Goal: Information Seeking & Learning: Learn about a topic

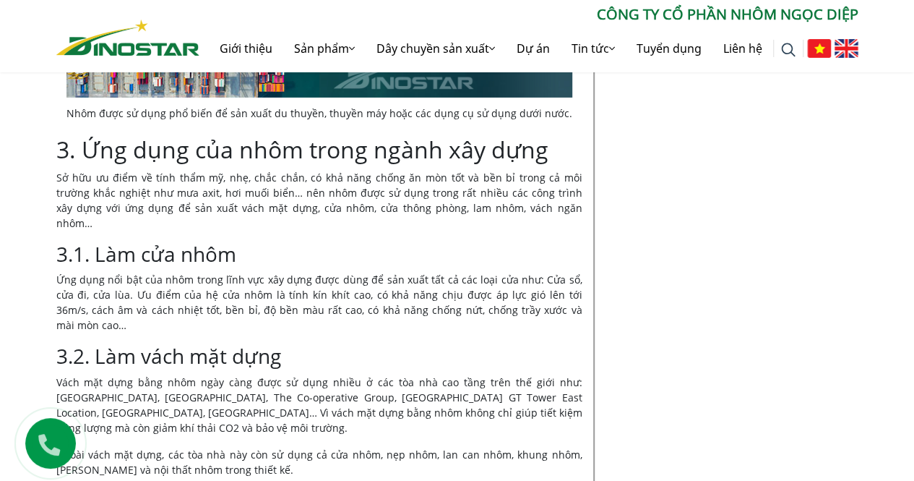
scroll to position [5117, 0]
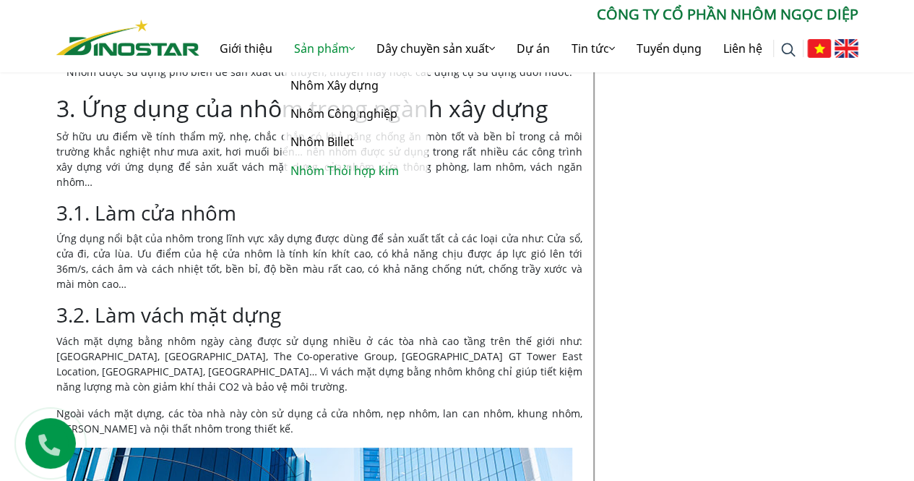
click at [327, 174] on link "Nhôm Thỏi hợp kim" at bounding box center [355, 171] width 145 height 28
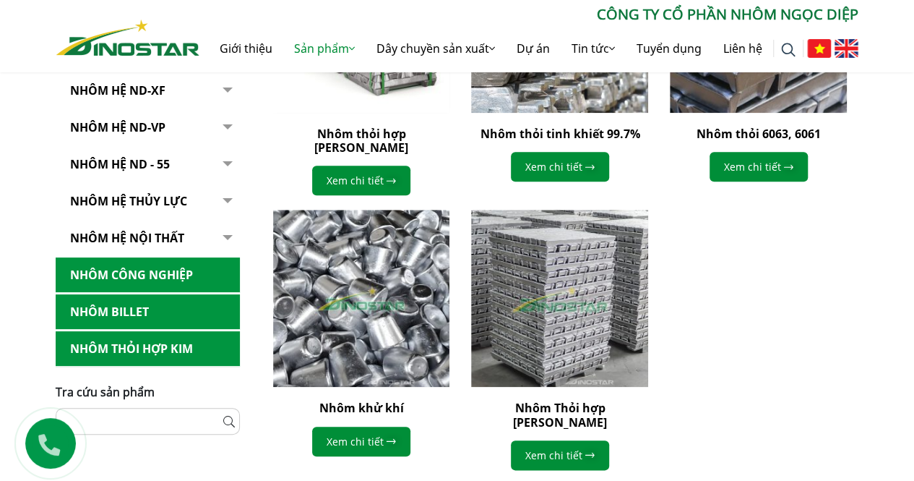
scroll to position [520, 0]
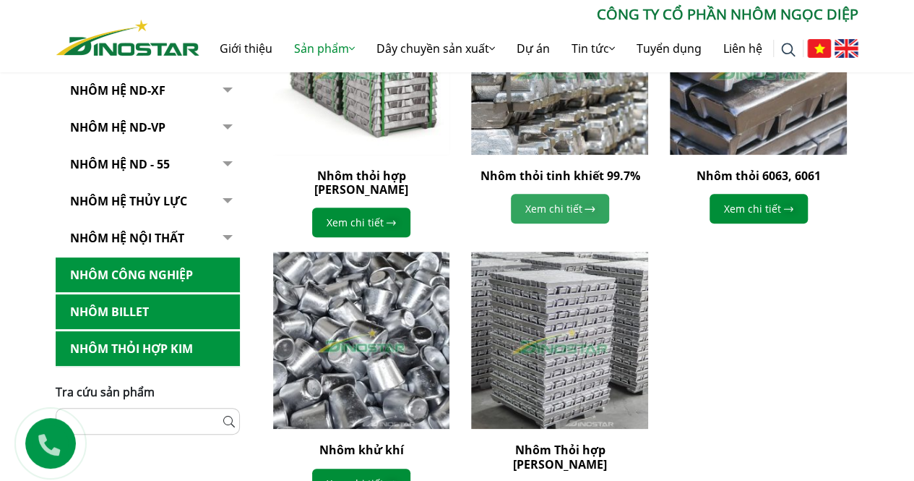
click at [565, 205] on link "Xem chi tiết" at bounding box center [560, 209] width 98 height 30
